Goal: Information Seeking & Learning: Learn about a topic

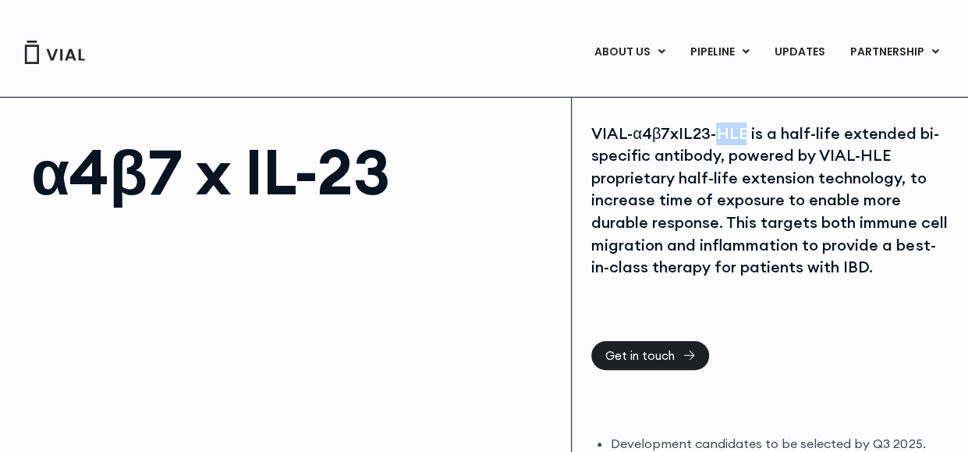
drag, startPoint x: 712, startPoint y: 127, endPoint x: 743, endPoint y: 135, distance: 32.9
click at [743, 135] on div "VIAL-α4β7xIL23-HLE is a half-life extended bi-specific antibody, powered by VIA…" at bounding box center [769, 200] width 357 height 156
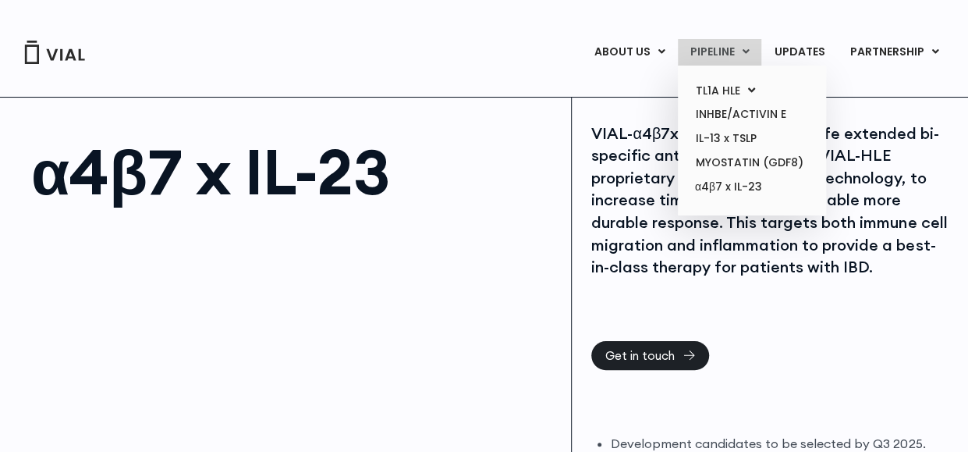
click at [736, 59] on link "PIPELINE" at bounding box center [719, 52] width 83 height 27
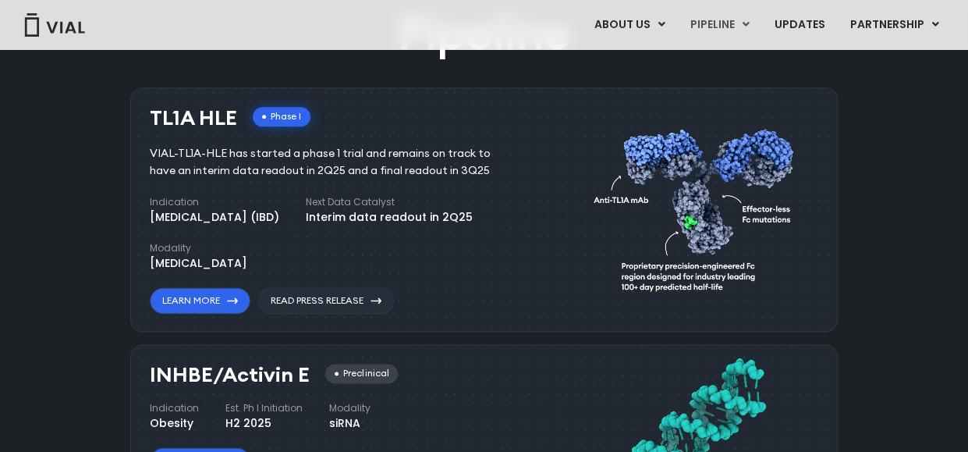
scroll to position [950, 0]
click at [743, 20] on link "PIPELINE" at bounding box center [719, 25] width 83 height 27
click at [730, 152] on link "α4β7 x IL-23" at bounding box center [751, 159] width 137 height 25
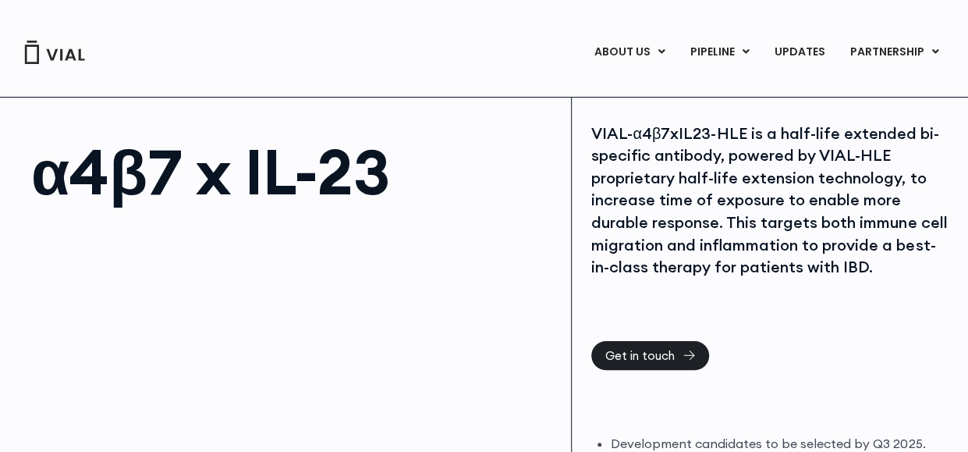
drag, startPoint x: 0, startPoint y: 0, endPoint x: 818, endPoint y: 164, distance: 833.9
click at [818, 164] on div "VIAL-α4β7xIL23-HLE is a half-life extended bi-specific antibody, powered by VIA…" at bounding box center [769, 200] width 357 height 156
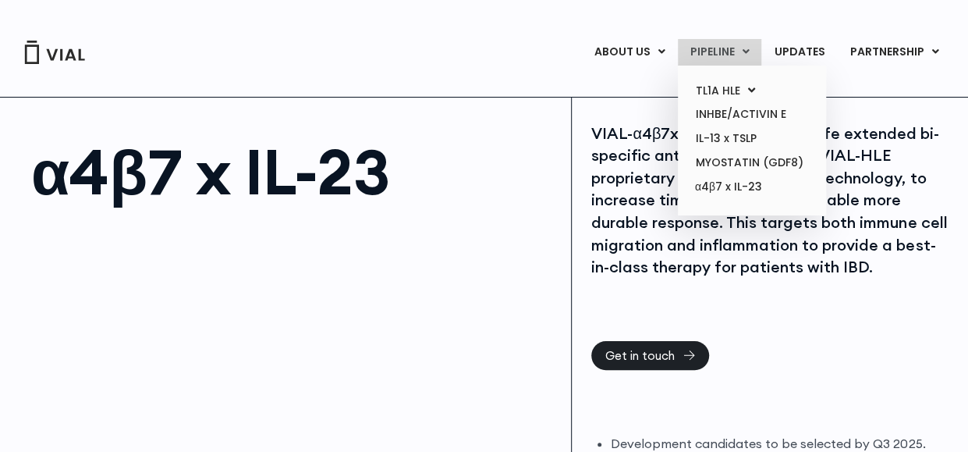
click at [734, 59] on link "PIPELINE" at bounding box center [719, 52] width 83 height 27
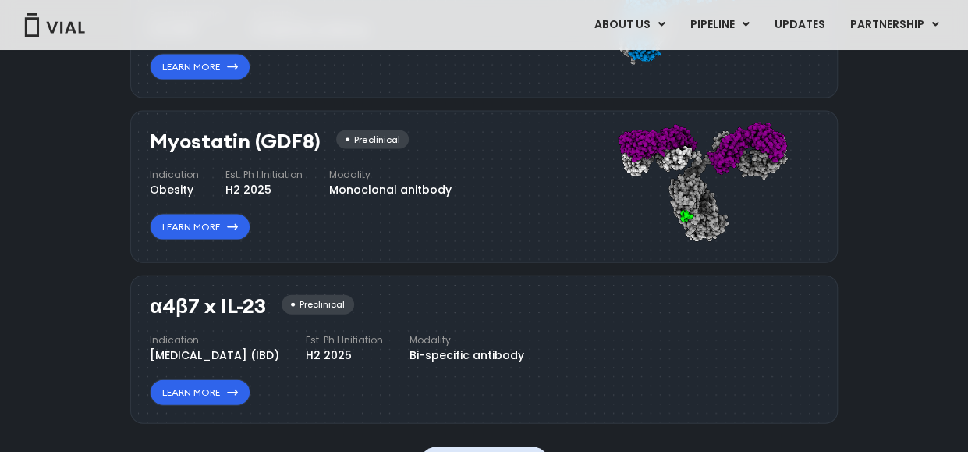
scroll to position [1730, 0]
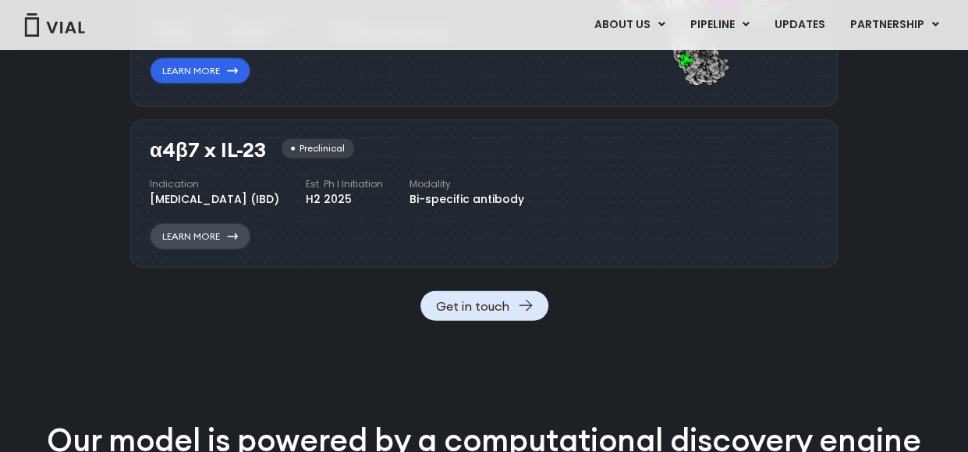
click at [211, 250] on link "Learn More" at bounding box center [200, 236] width 101 height 27
